Goal: Transaction & Acquisition: Book appointment/travel/reservation

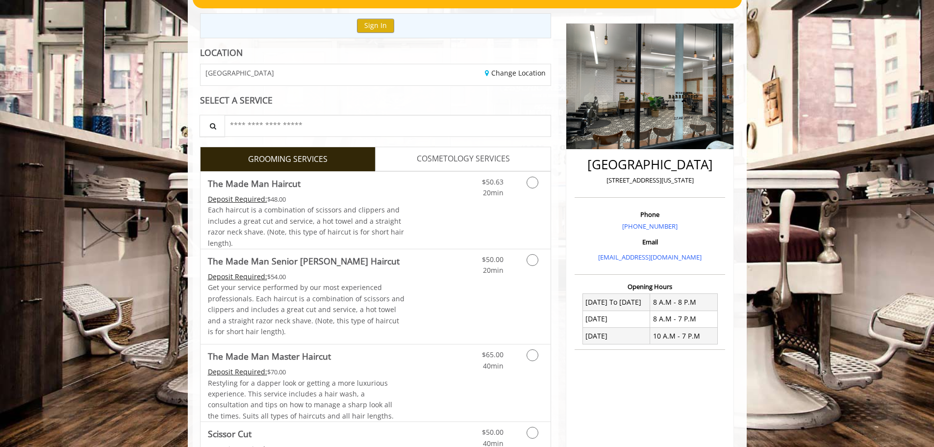
scroll to position [147, 0]
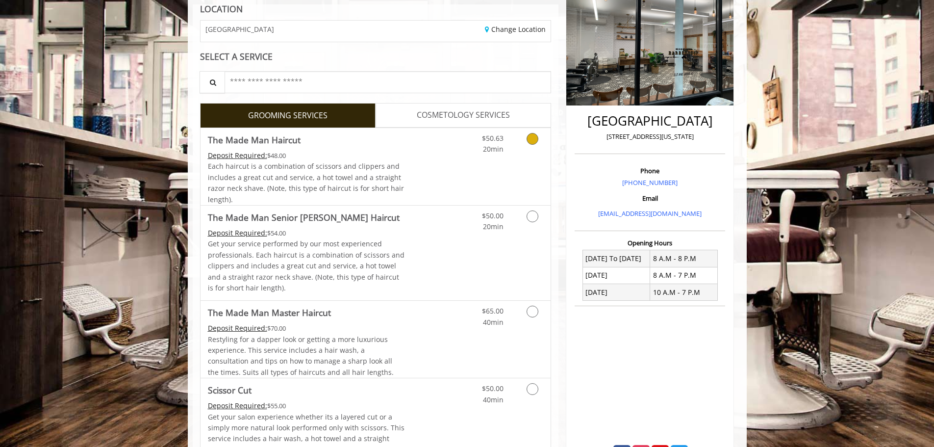
click at [535, 177] on div "$50.63 20min" at bounding box center [507, 166] width 88 height 77
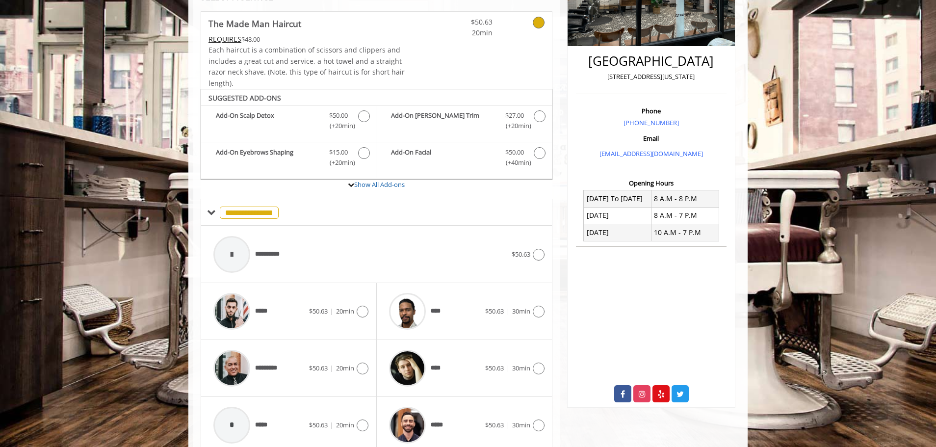
scroll to position [248, 0]
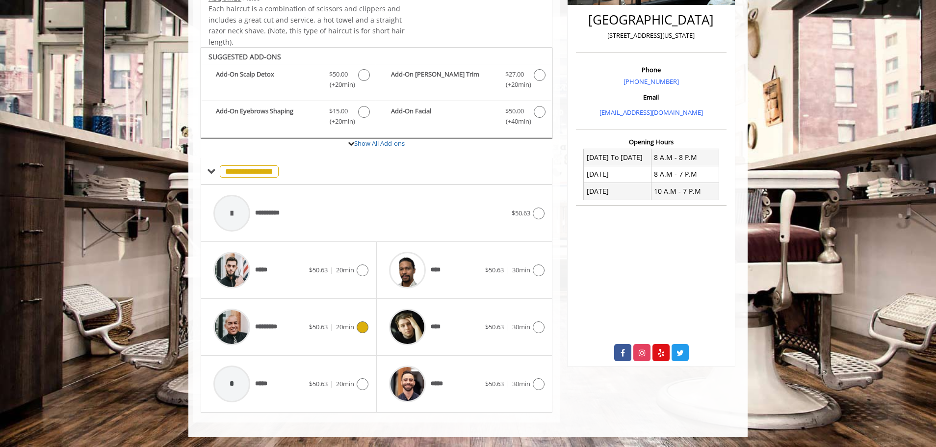
click at [310, 335] on div "********* $50.63 | 20min" at bounding box center [288, 327] width 160 height 47
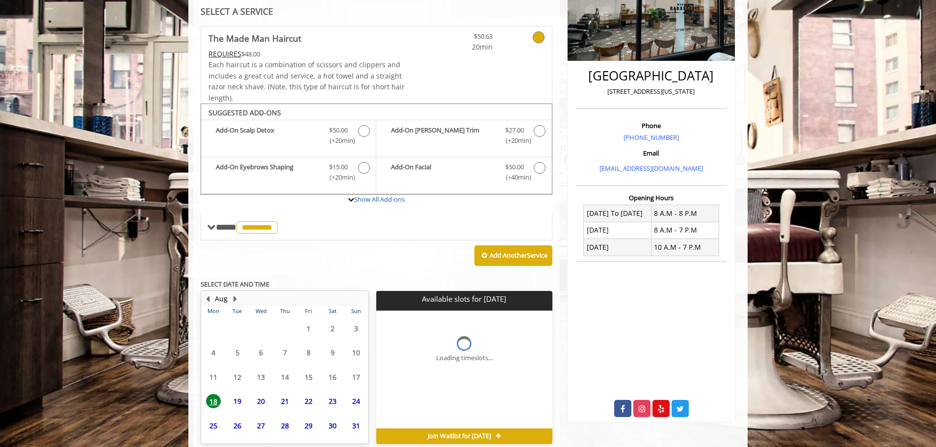
scroll to position [238, 0]
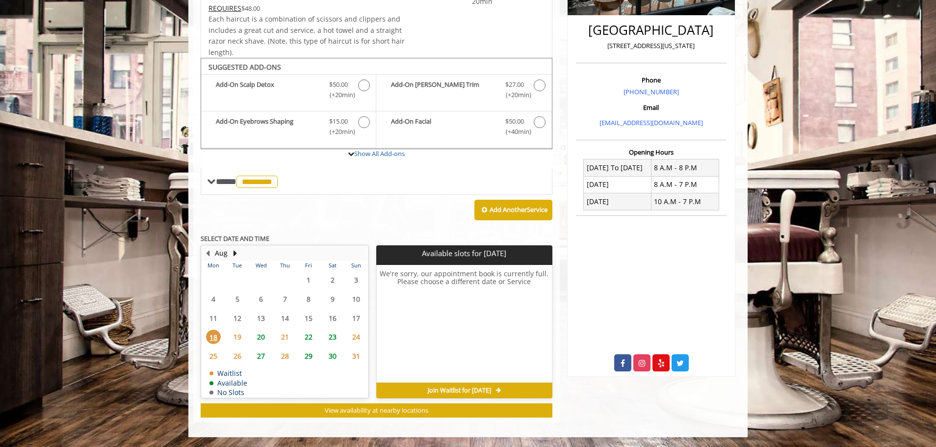
click at [309, 339] on span "22" at bounding box center [308, 337] width 15 height 14
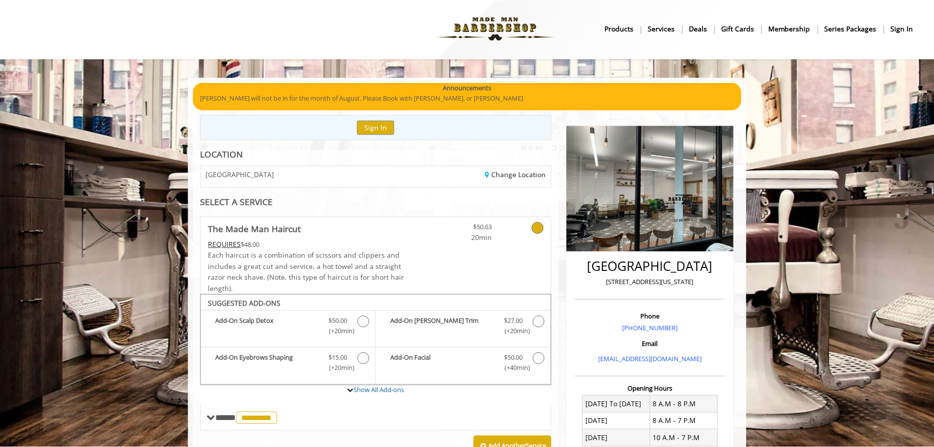
scroll to position [0, 0]
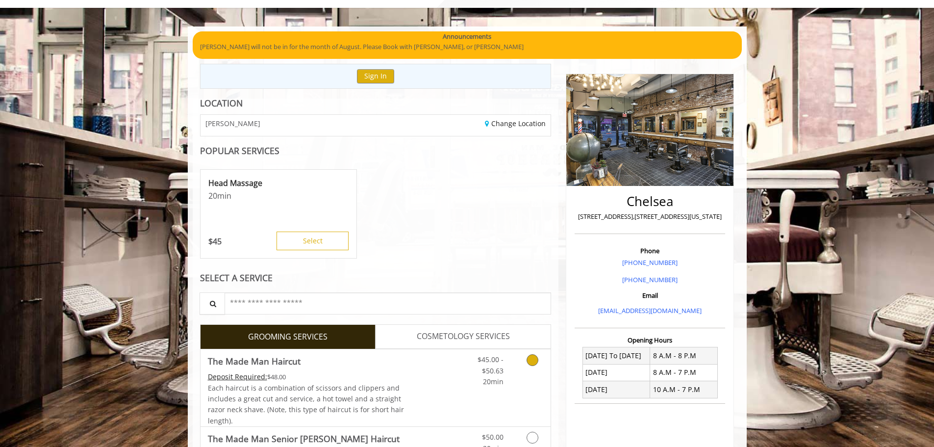
scroll to position [98, 0]
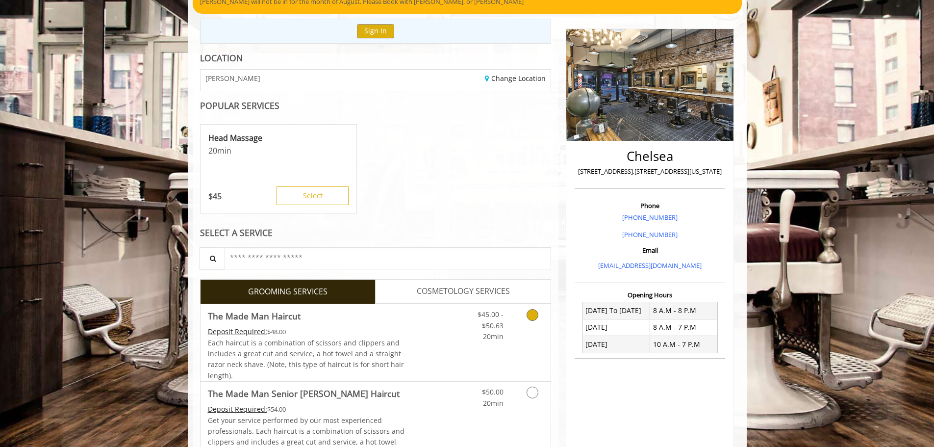
click at [531, 318] on icon "Grooming services" at bounding box center [533, 315] width 12 height 12
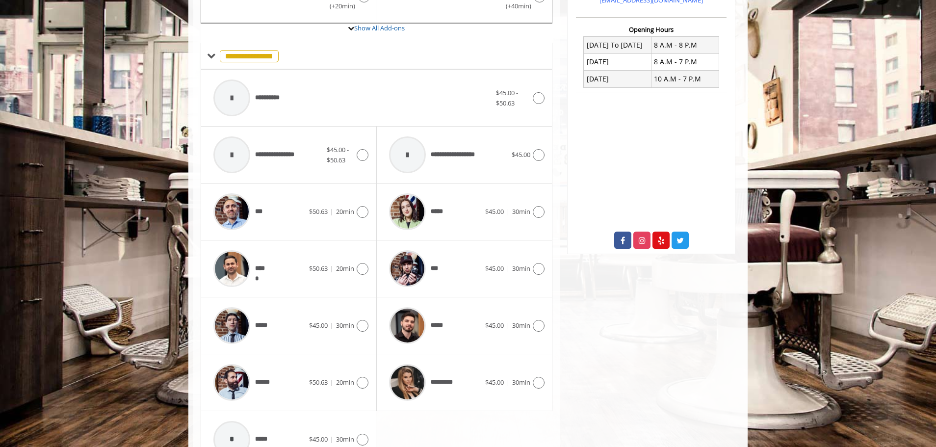
scroll to position [394, 0]
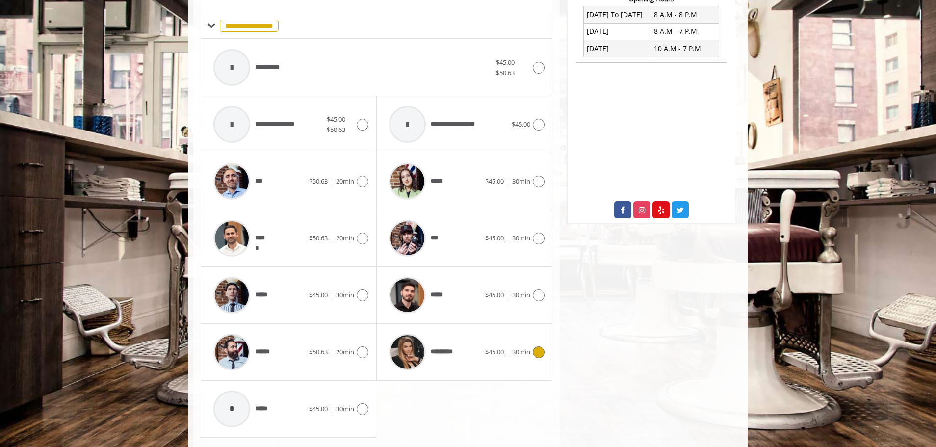
click at [497, 348] on span "$45.00" at bounding box center [494, 351] width 19 height 9
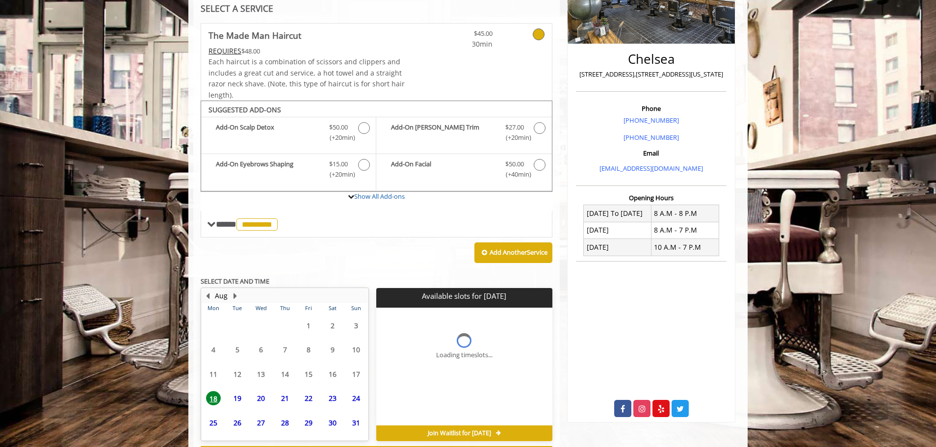
scroll to position [238, 0]
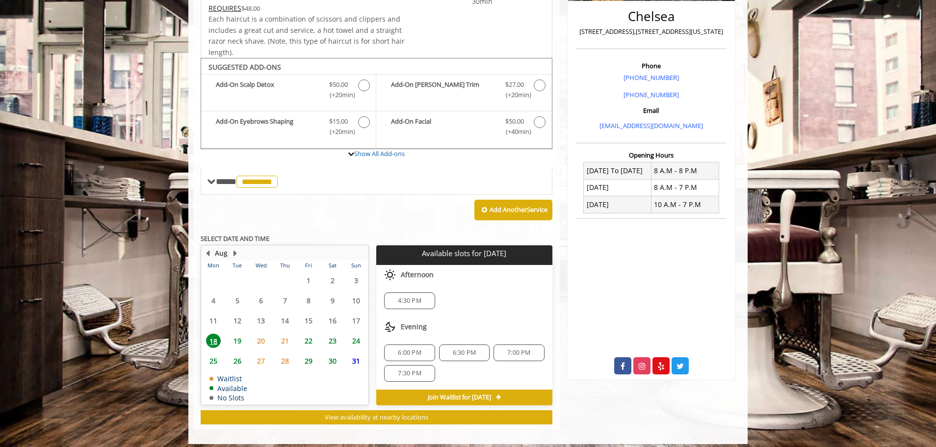
click at [289, 342] on span "21" at bounding box center [285, 340] width 15 height 14
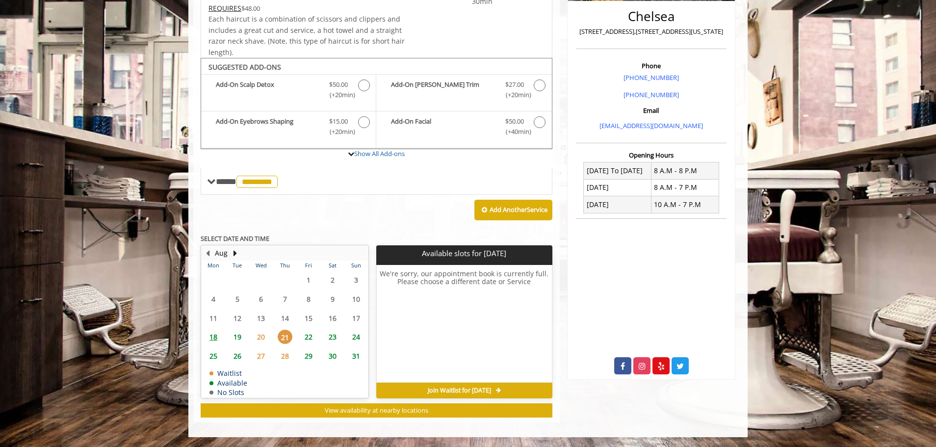
click at [360, 335] on span "24" at bounding box center [356, 337] width 15 height 14
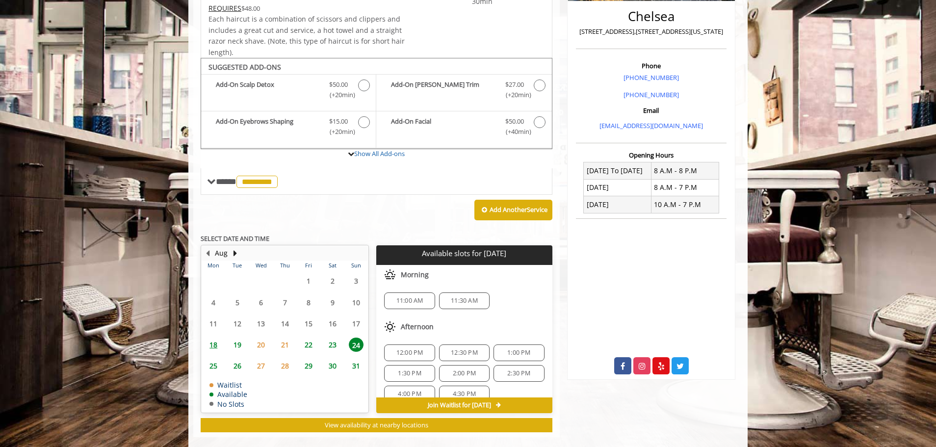
click at [337, 344] on span "23" at bounding box center [332, 344] width 15 height 14
click at [413, 300] on span "11:00 AM" at bounding box center [409, 301] width 27 height 8
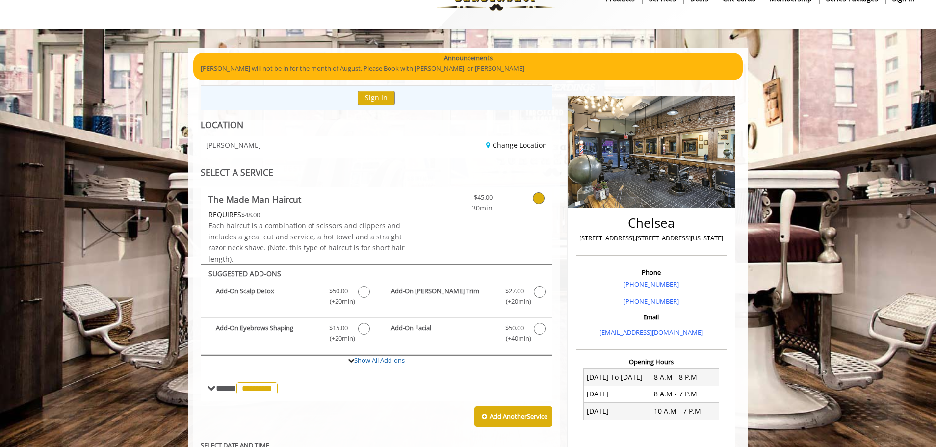
scroll to position [0, 0]
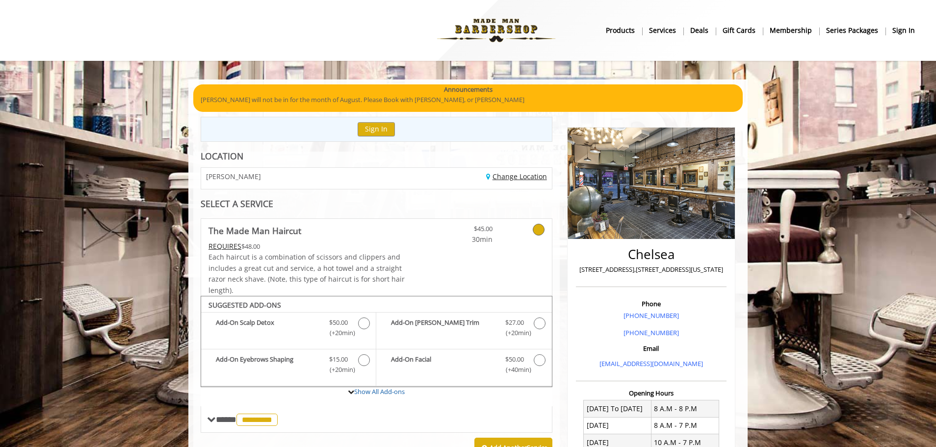
click at [519, 176] on link "Change Location" at bounding box center [516, 176] width 61 height 9
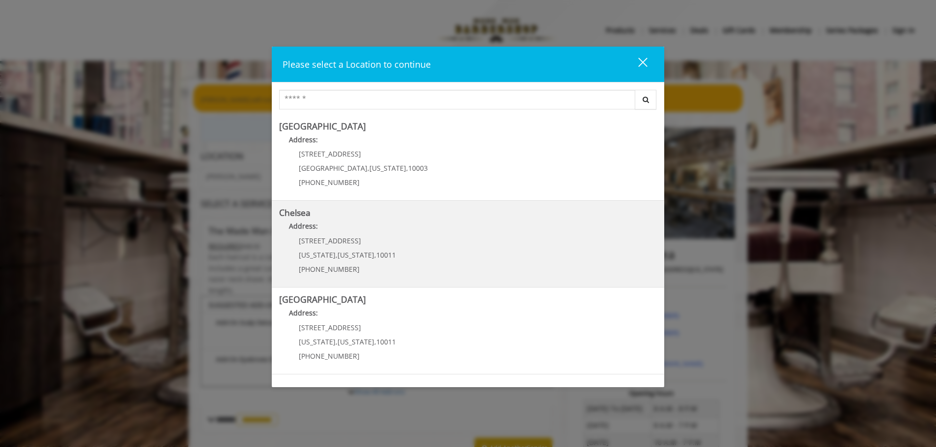
click at [404, 258] on link "Chelsea Address: 169/170 W 23rd St New York , New York , 10011 (917) 639-3902" at bounding box center [468, 244] width 378 height 72
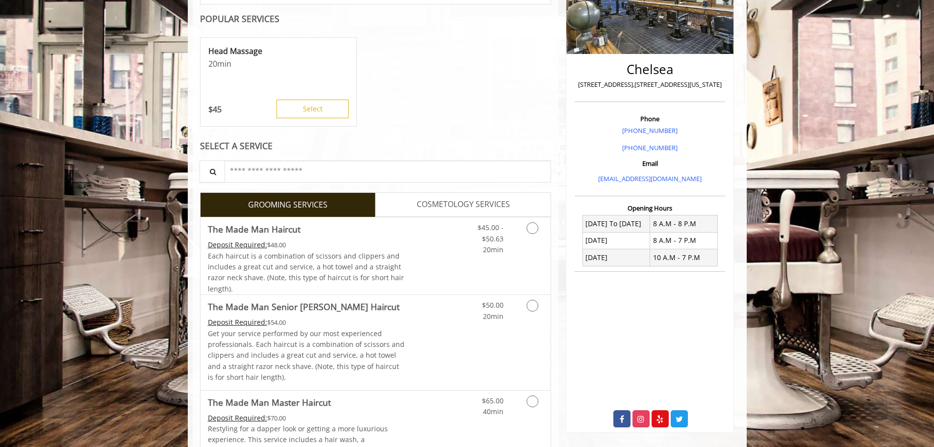
scroll to position [196, 0]
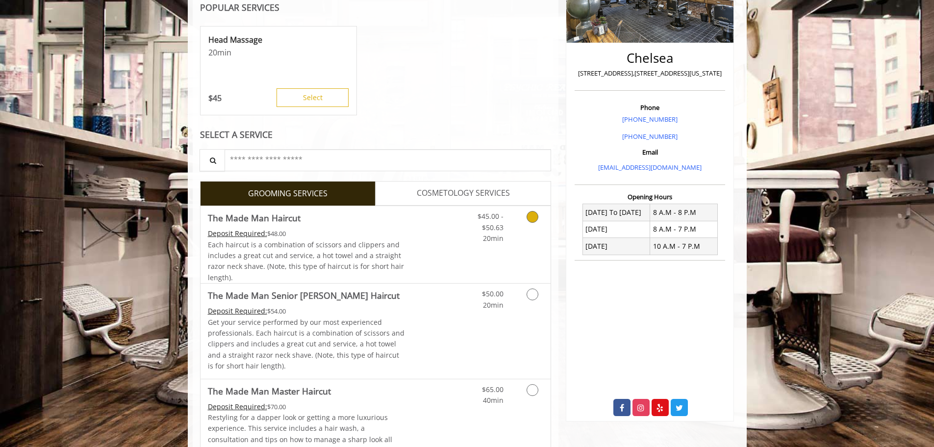
click at [414, 220] on link "Discounted Price" at bounding box center [434, 244] width 58 height 77
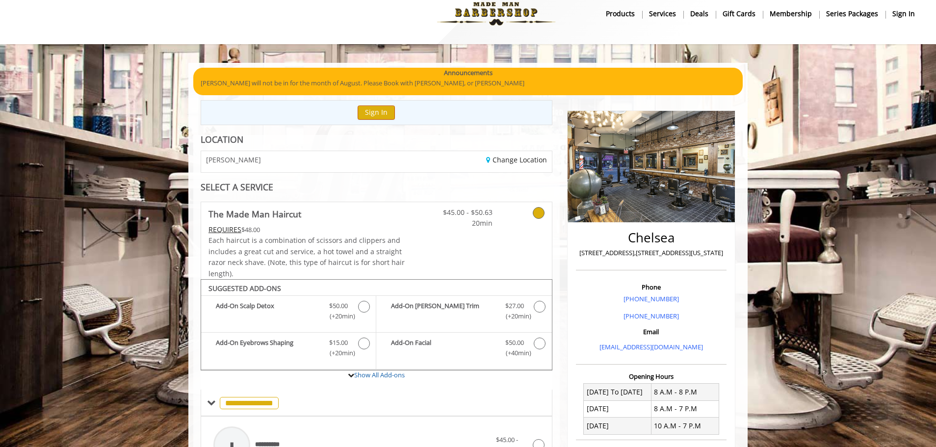
scroll to position [0, 0]
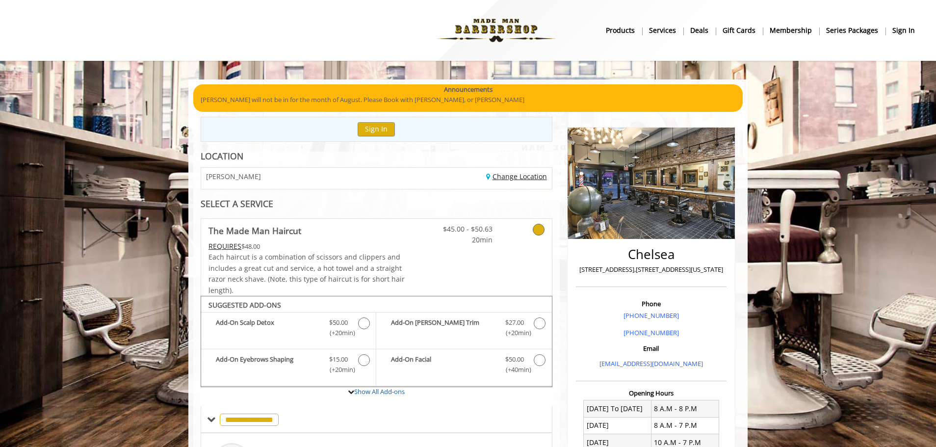
click at [510, 179] on link "Change Location" at bounding box center [516, 176] width 61 height 9
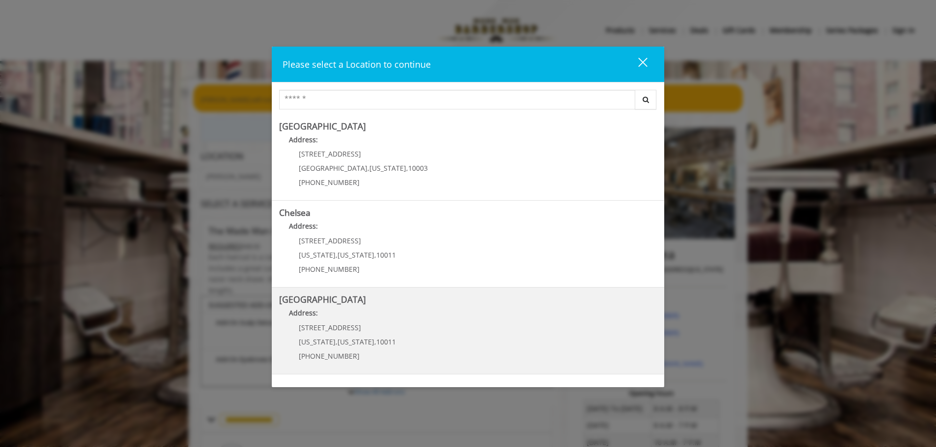
click at [369, 319] on Street "Address:" at bounding box center [468, 315] width 378 height 16
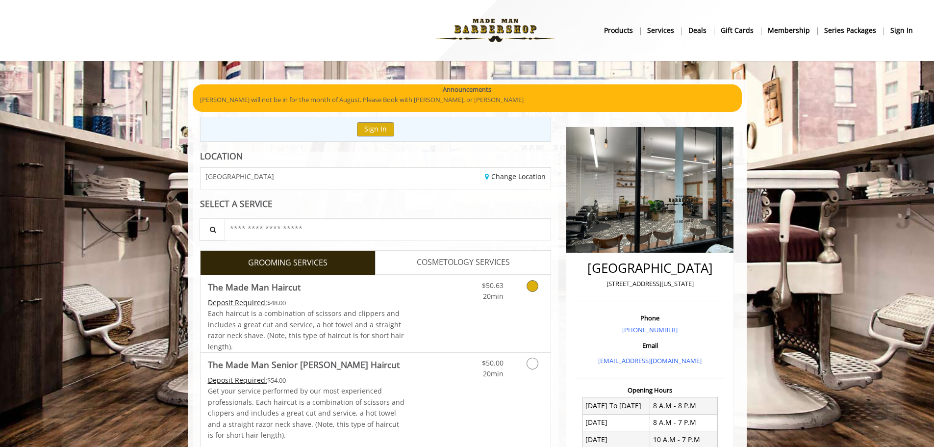
click at [537, 281] on link "Grooming services" at bounding box center [530, 288] width 25 height 27
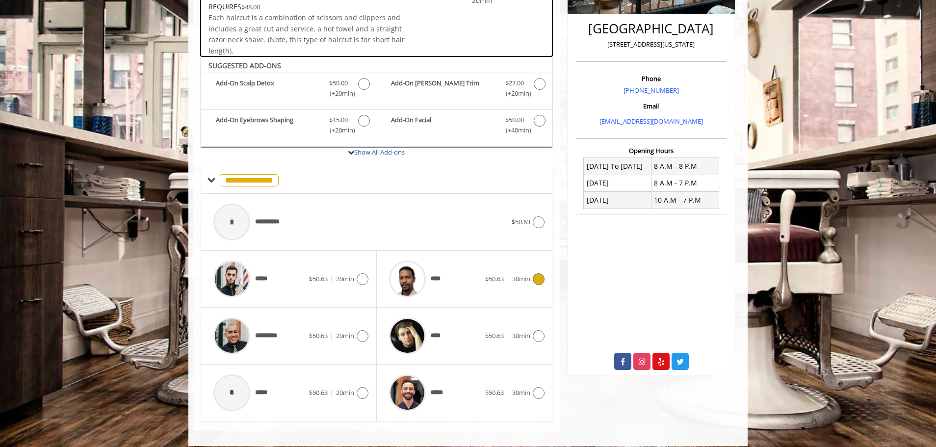
scroll to position [248, 0]
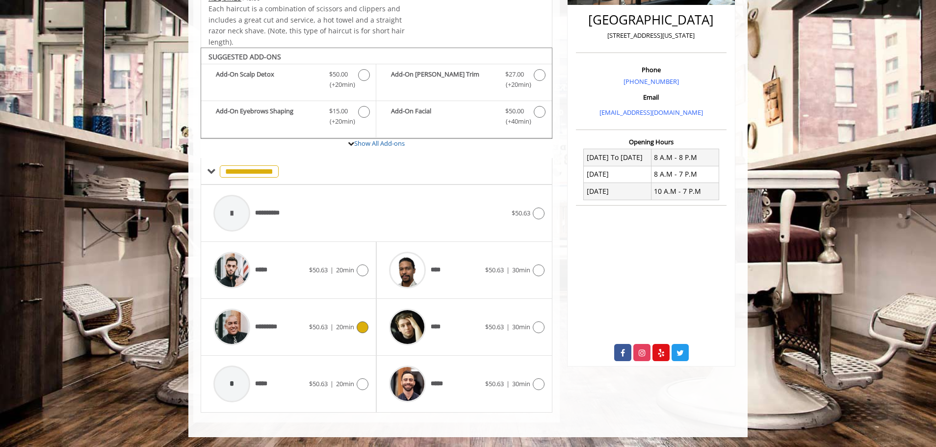
click at [334, 336] on div "********* $50.63 | 20min" at bounding box center [288, 327] width 160 height 47
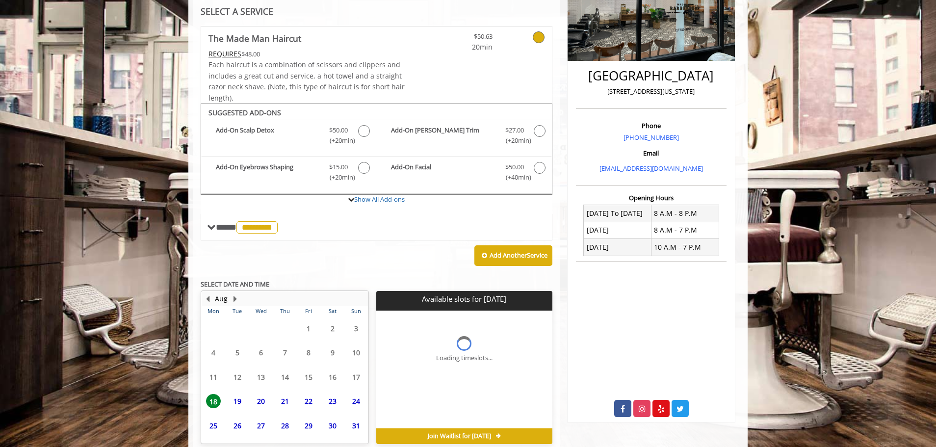
scroll to position [238, 0]
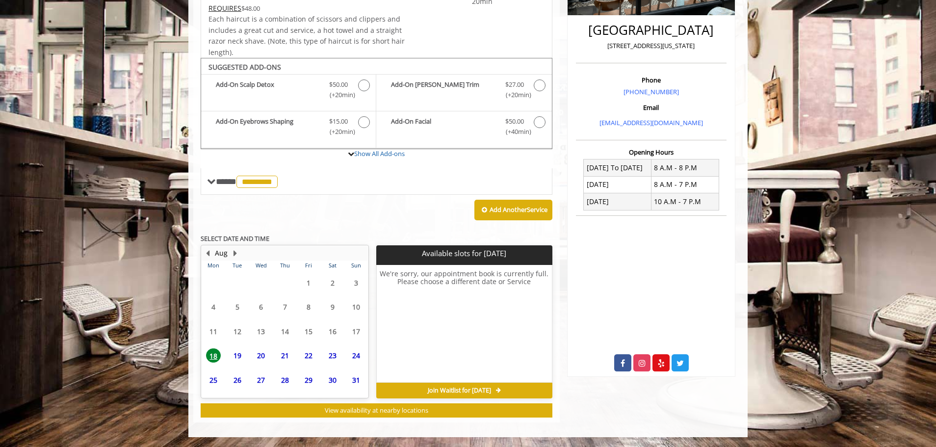
click at [283, 357] on span "21" at bounding box center [285, 355] width 15 height 14
click at [351, 358] on span "24" at bounding box center [356, 355] width 15 height 14
click at [332, 356] on span "23" at bounding box center [332, 355] width 15 height 14
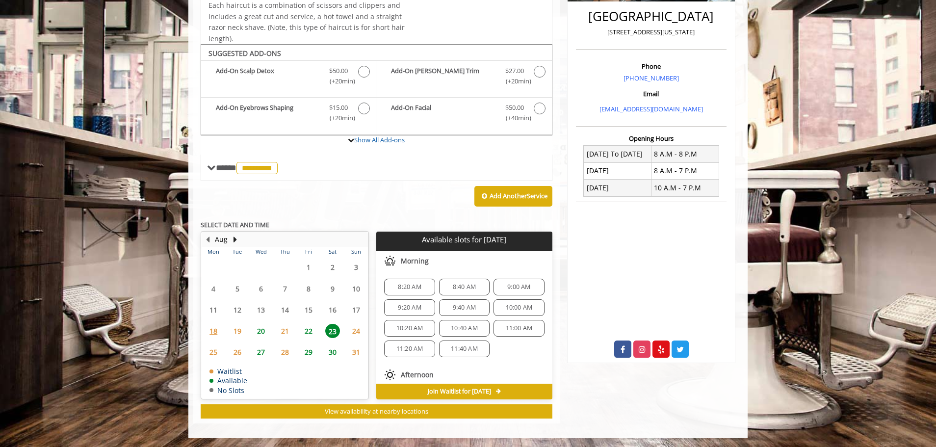
scroll to position [253, 0]
